Goal: Task Accomplishment & Management: Manage account settings

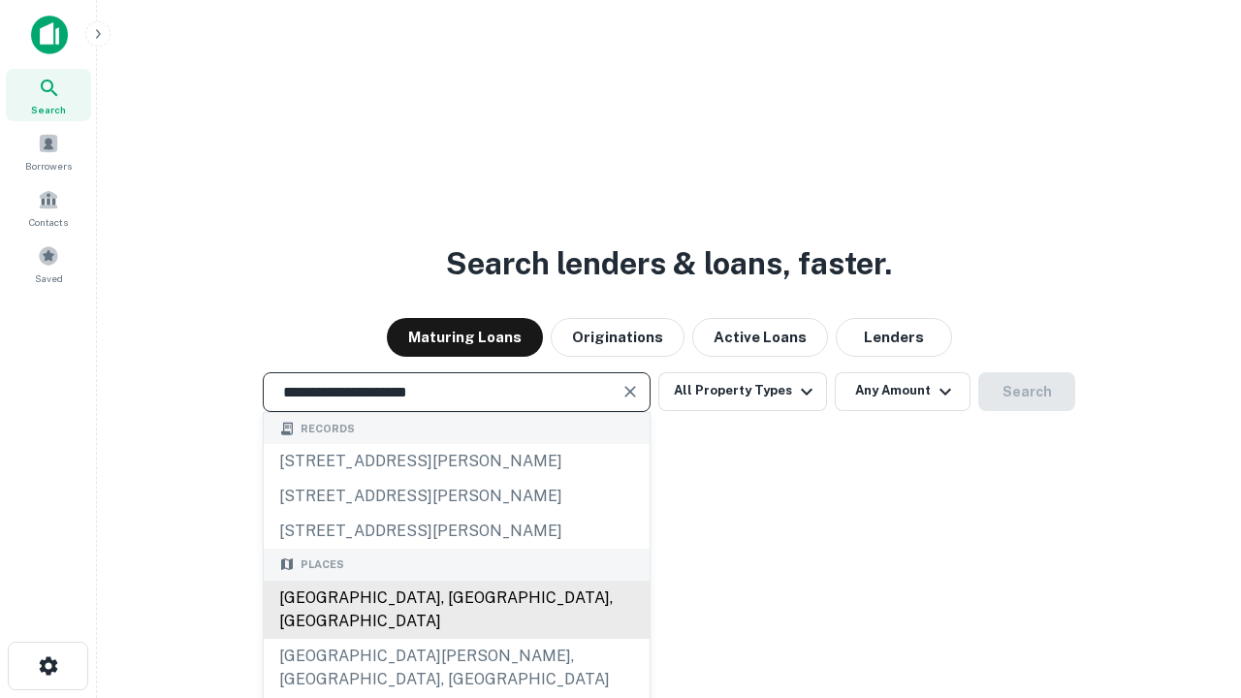
click at [456, 639] on div "[GEOGRAPHIC_DATA], [GEOGRAPHIC_DATA], [GEOGRAPHIC_DATA]" at bounding box center [457, 610] width 386 height 58
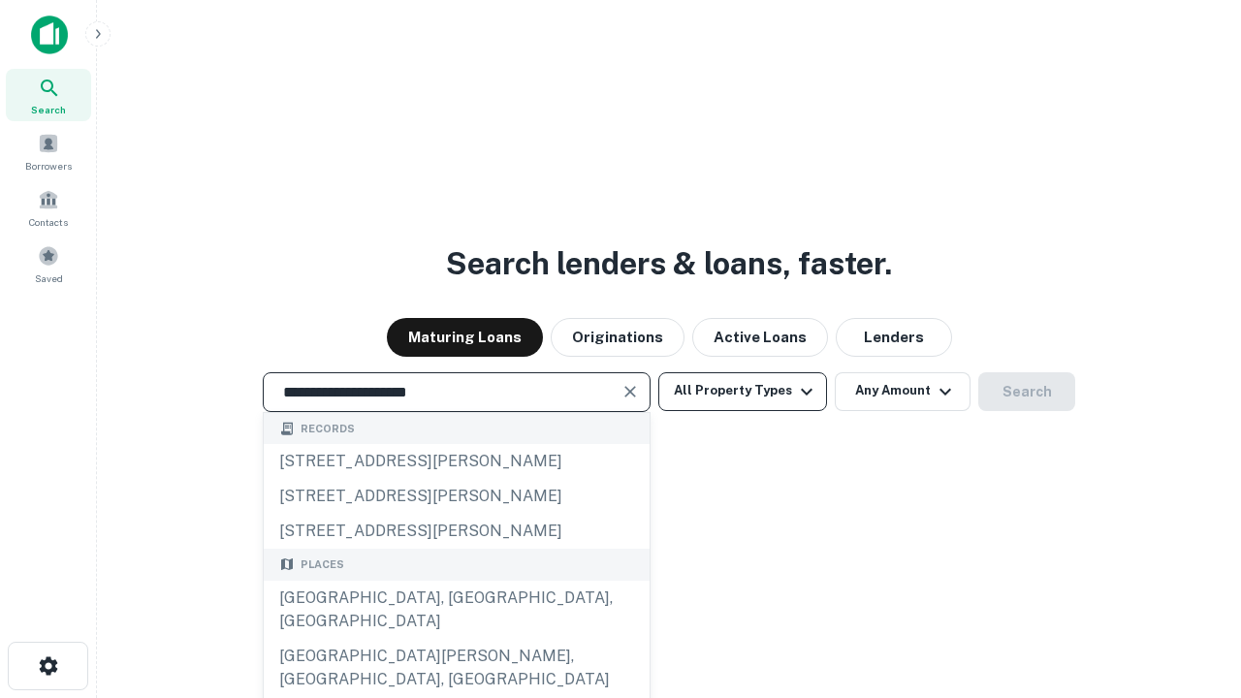
type input "**********"
click at [742, 391] on button "All Property Types" at bounding box center [742, 391] width 169 height 39
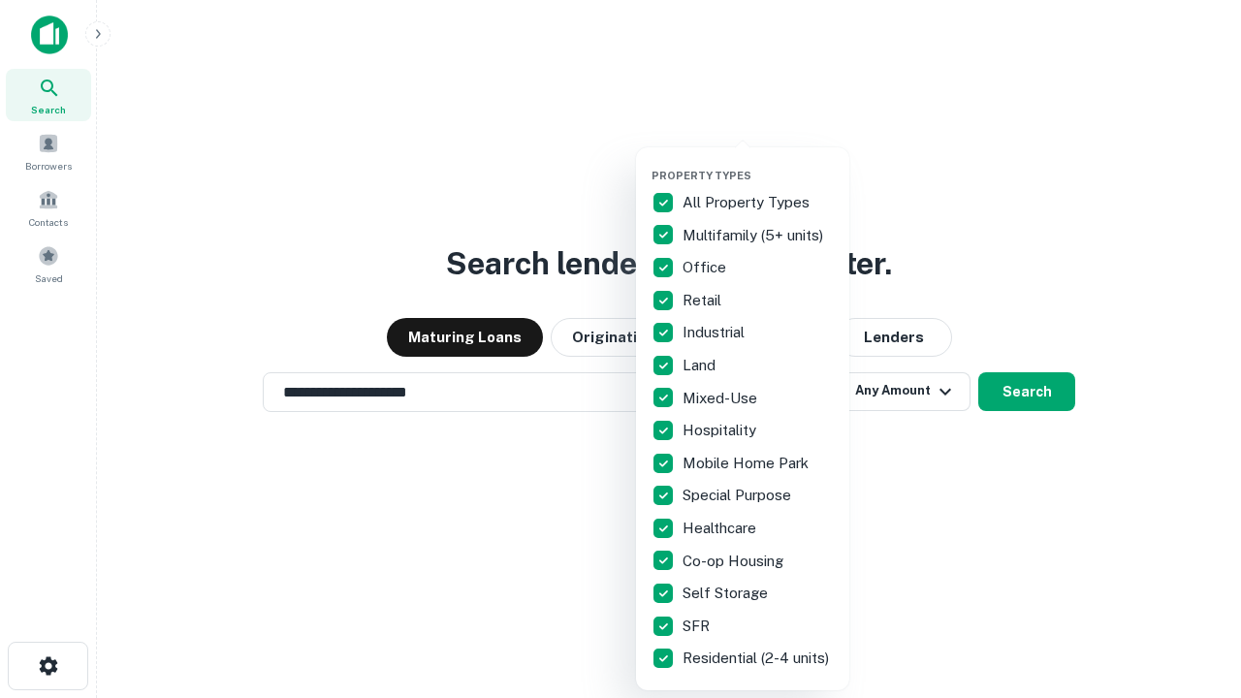
click at [758, 163] on button "button" at bounding box center [757, 163] width 213 height 1
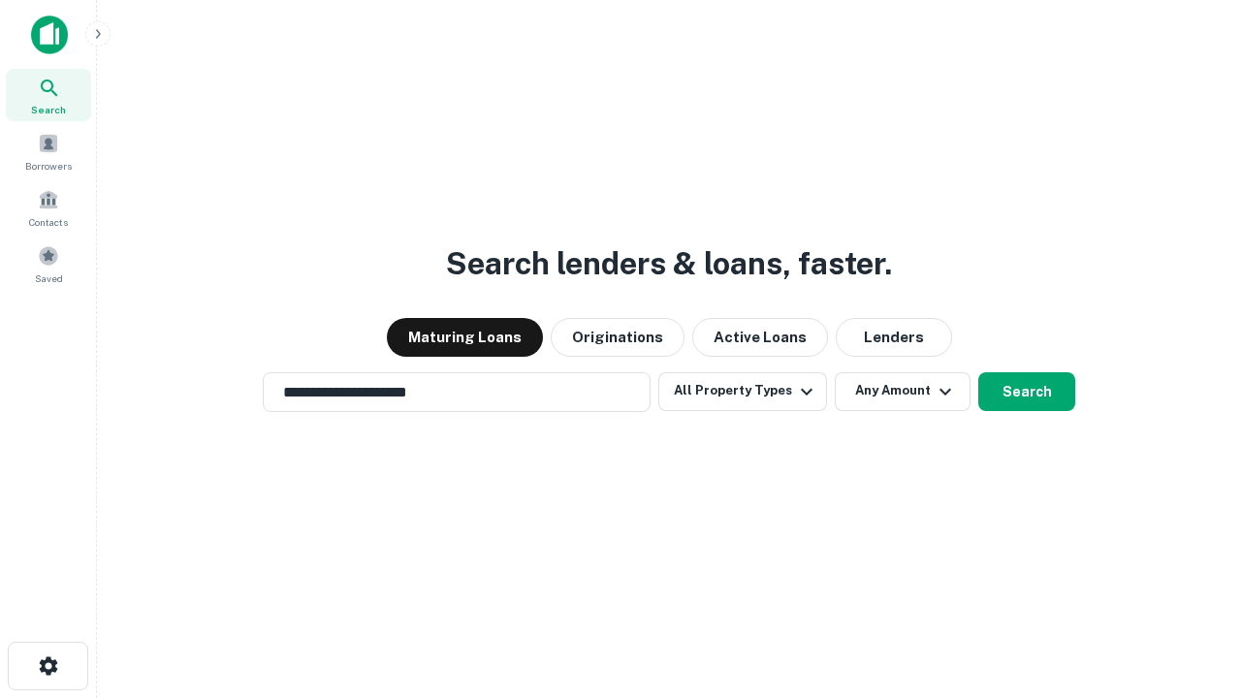
scroll to position [30, 0]
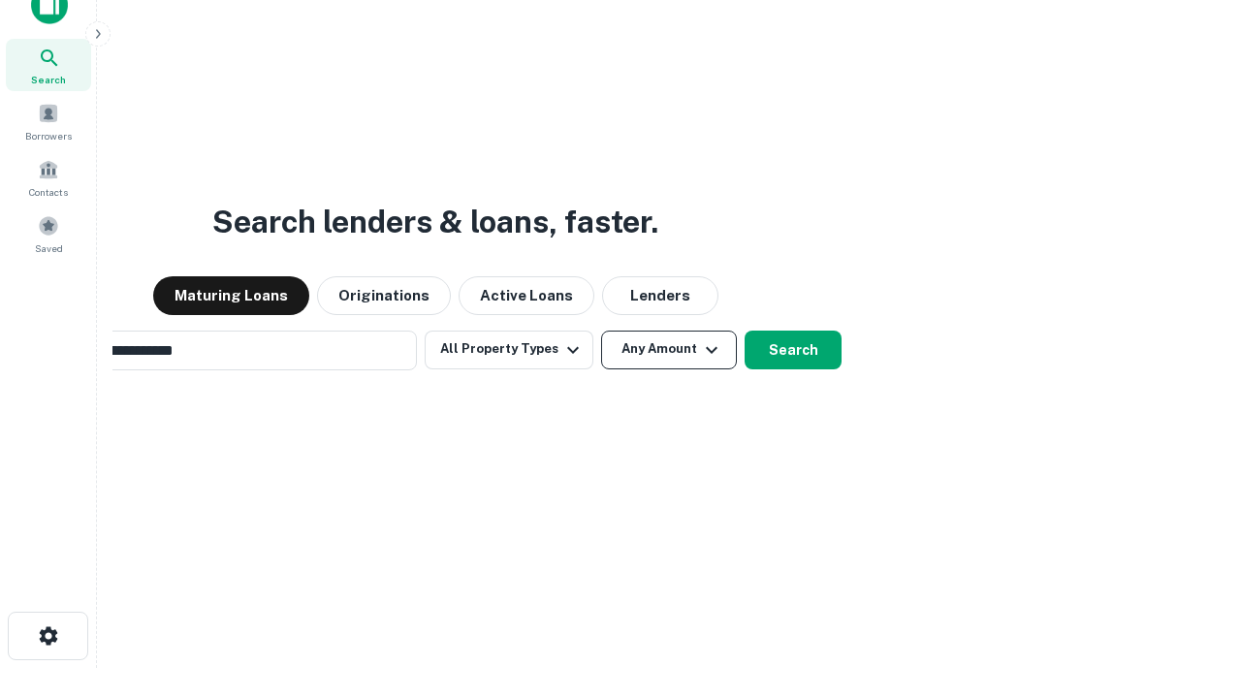
click at [601, 330] on button "Any Amount" at bounding box center [669, 349] width 136 height 39
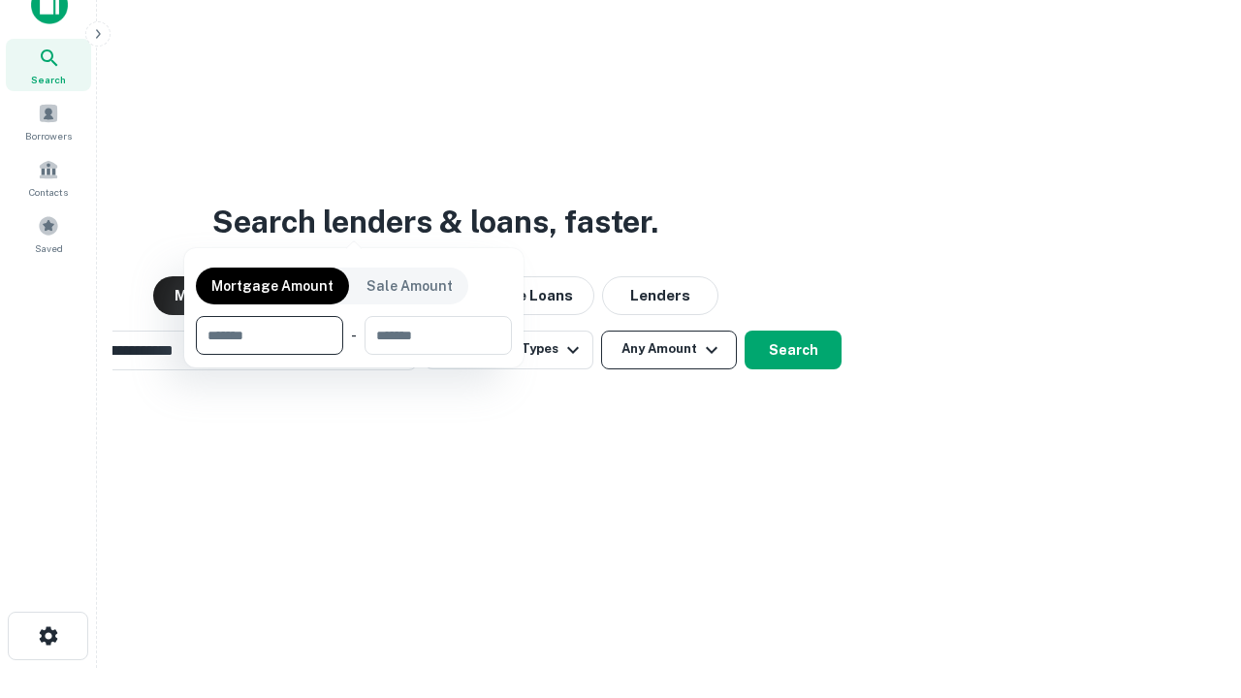
scroll to position [31, 0]
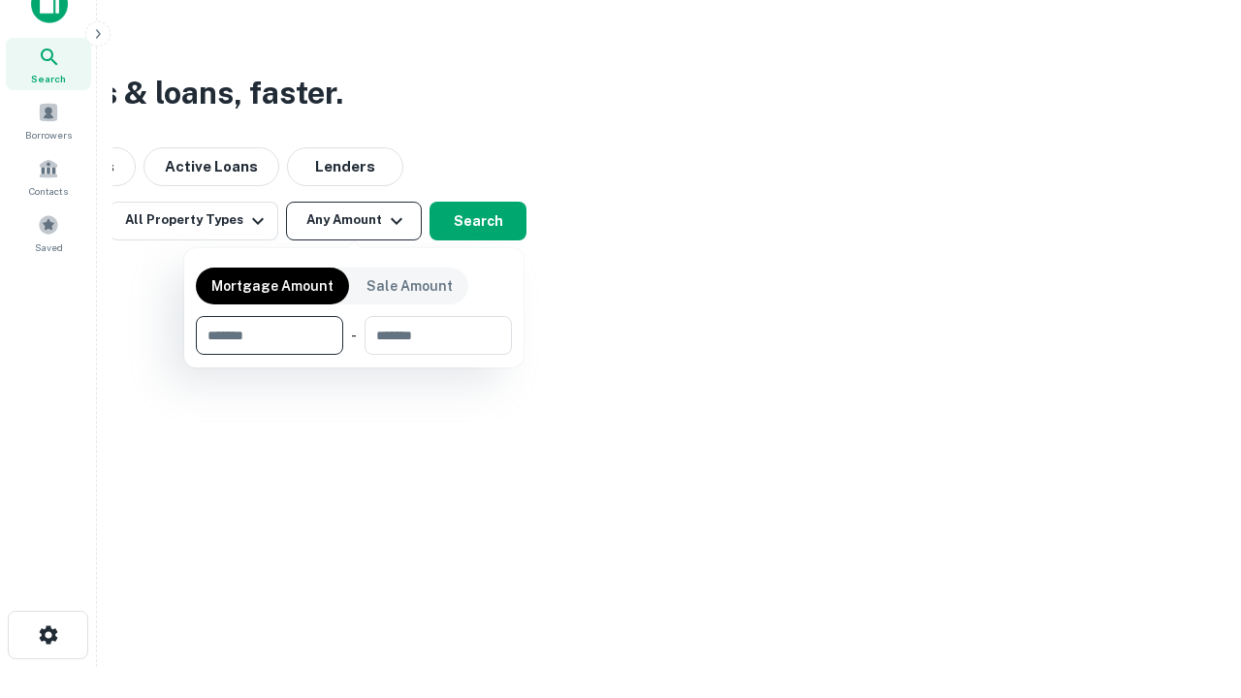
type input "*******"
click at [354, 355] on button "button" at bounding box center [354, 355] width 316 height 1
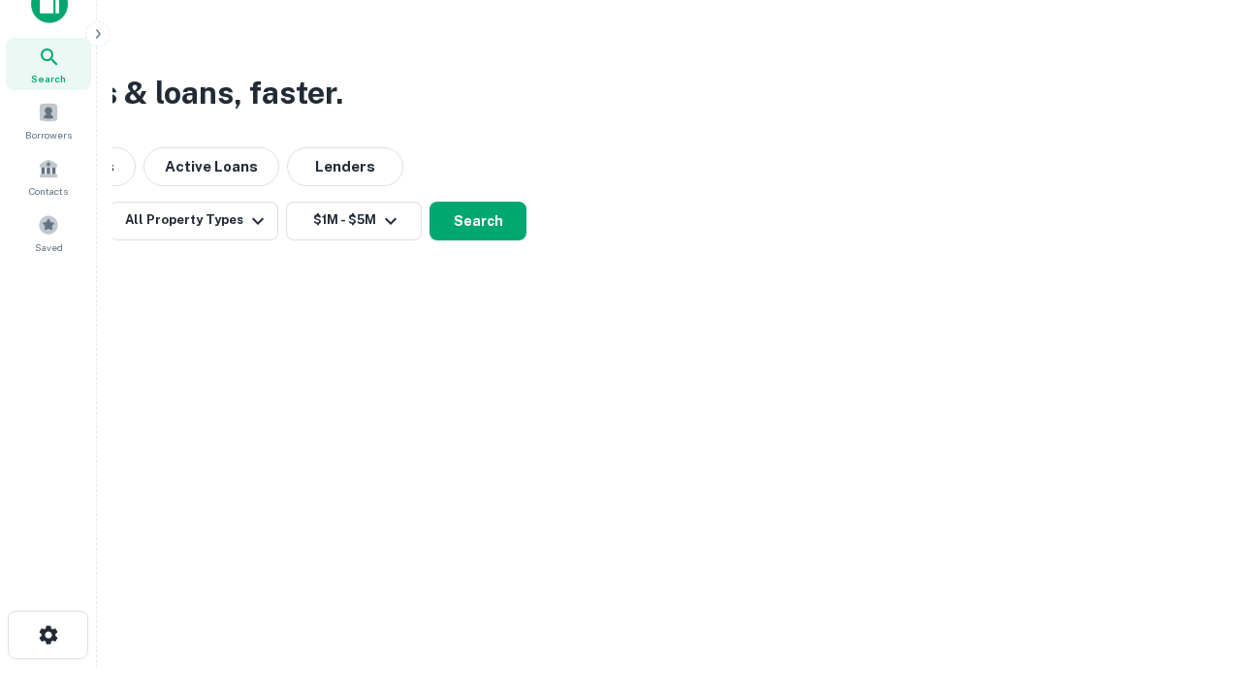
scroll to position [12, 358]
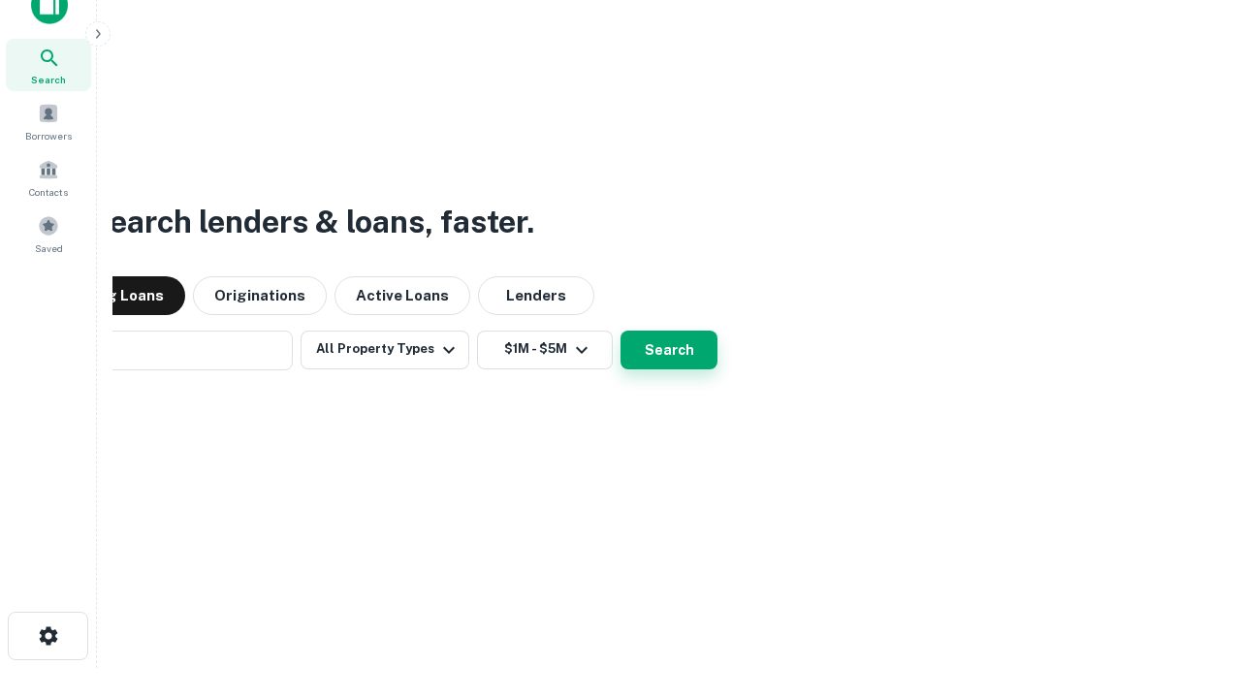
click at [620, 330] on button "Search" at bounding box center [668, 349] width 97 height 39
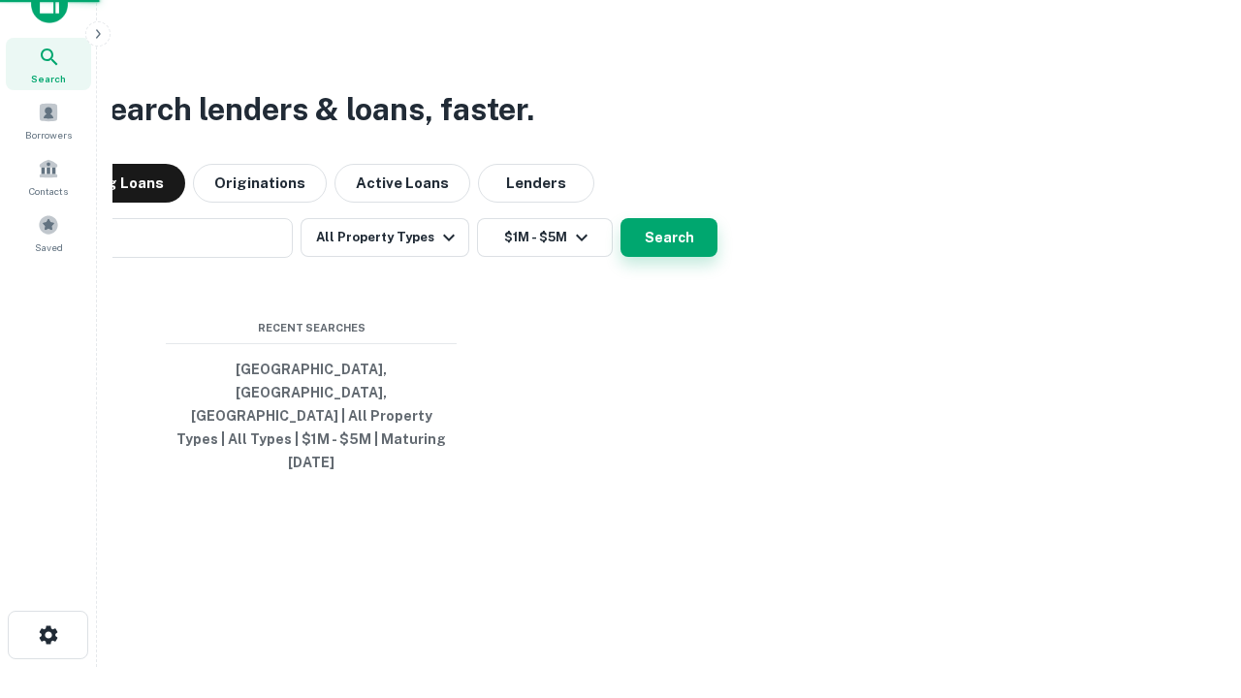
scroll to position [51, 549]
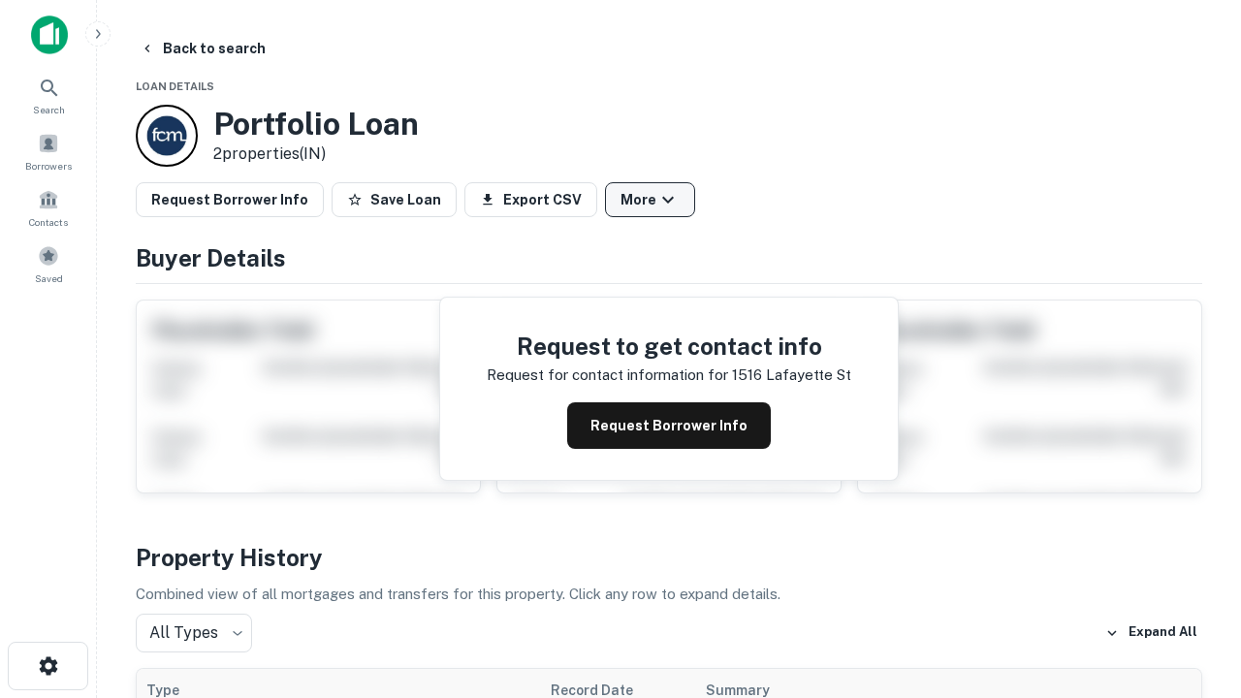
click at [649, 200] on button "More" at bounding box center [650, 199] width 90 height 35
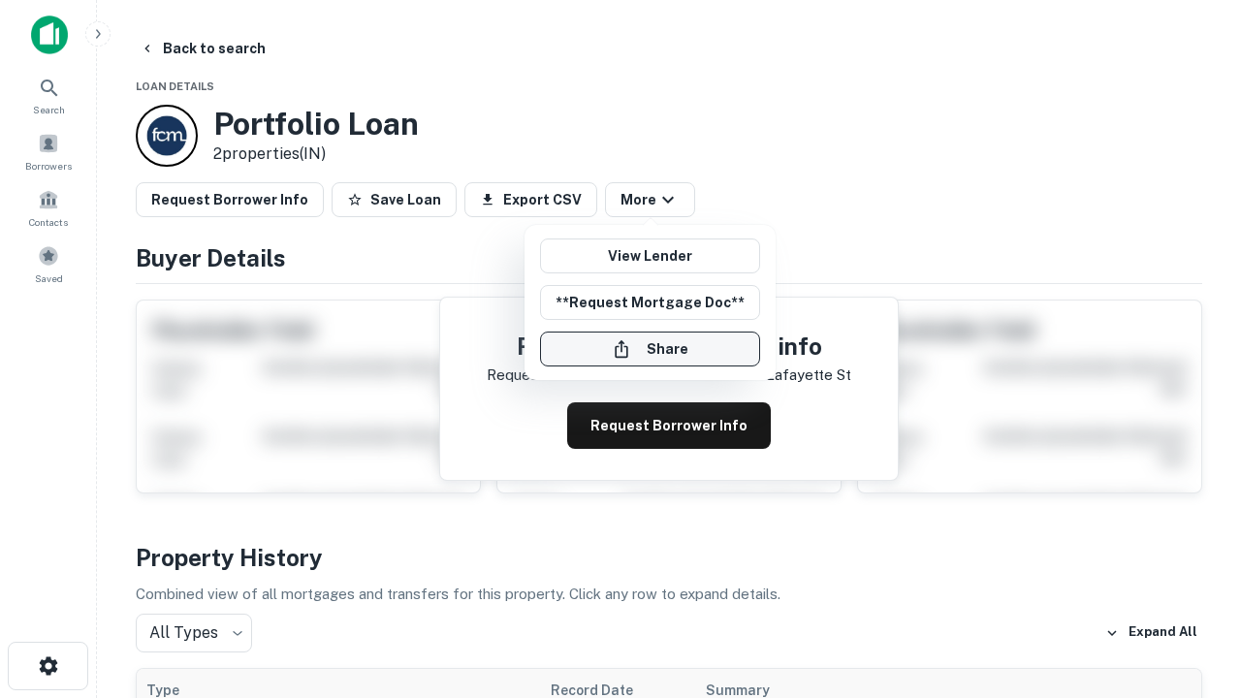
click at [649, 349] on button "Share" at bounding box center [650, 348] width 220 height 35
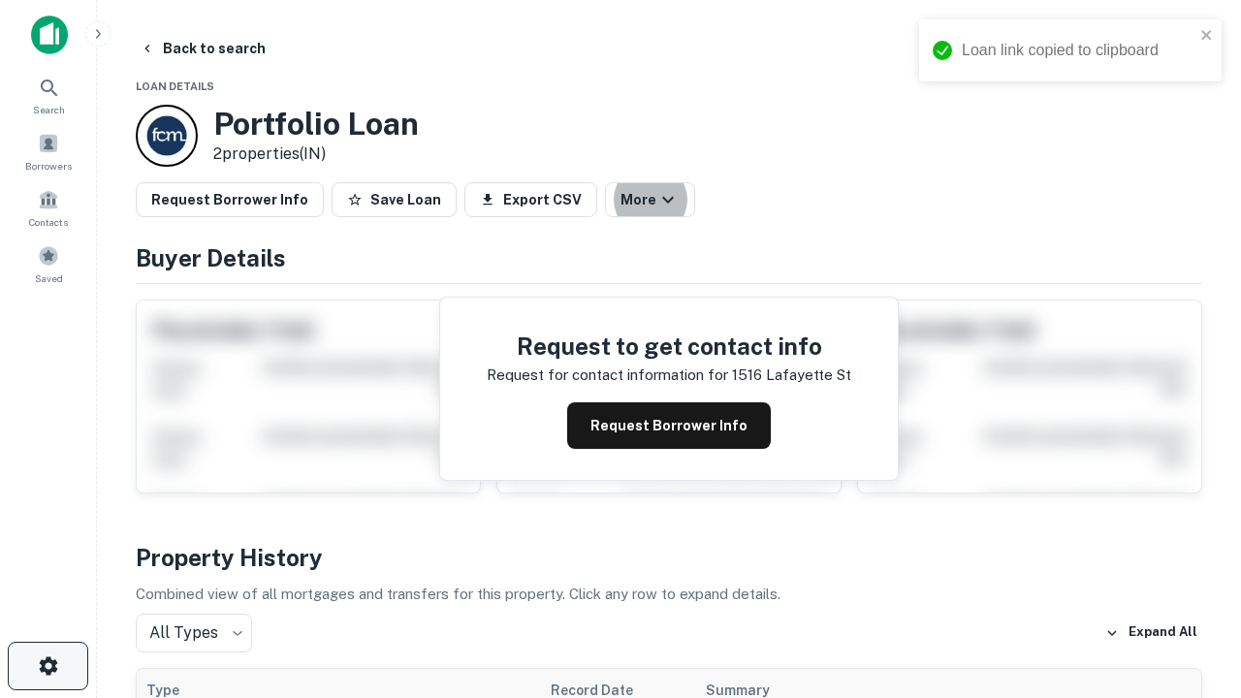
click at [47, 666] on icon "button" at bounding box center [48, 665] width 23 height 23
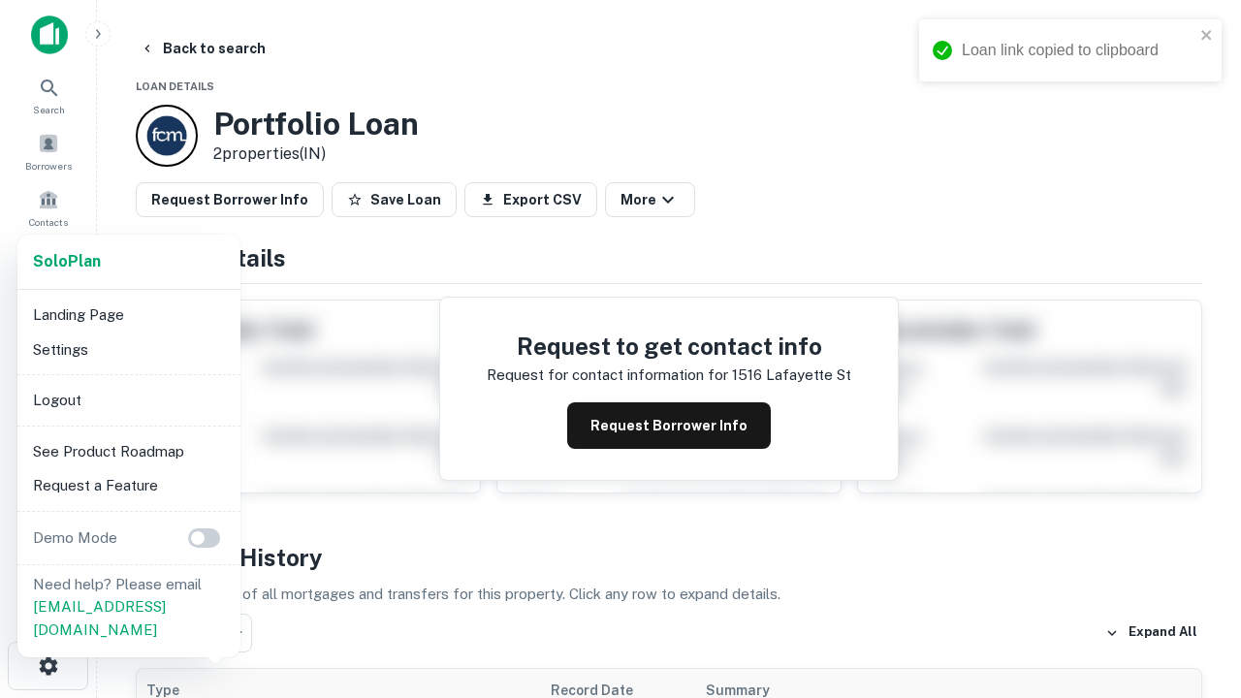
click at [128, 399] on li "Logout" at bounding box center [128, 400] width 207 height 35
